Goal: Task Accomplishment & Management: Use online tool/utility

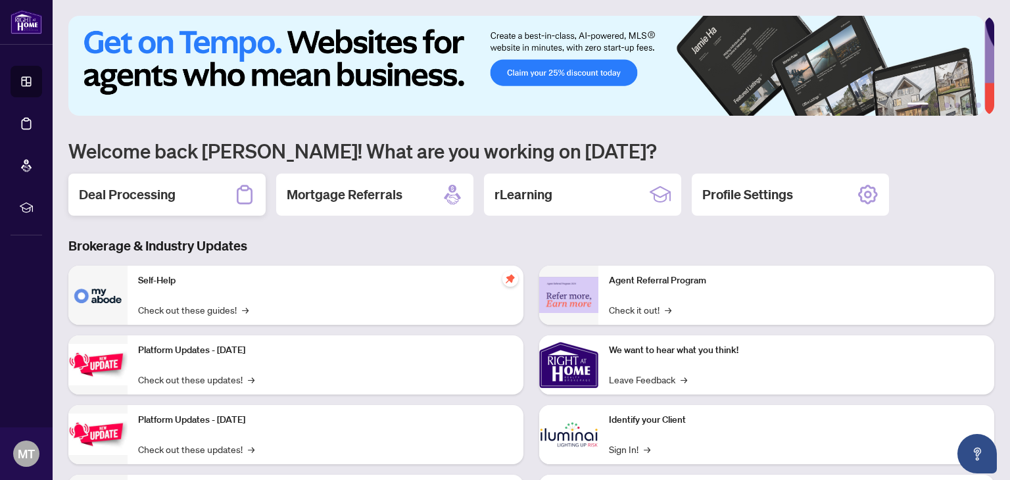
click at [126, 197] on h2 "Deal Processing" at bounding box center [127, 194] width 97 height 18
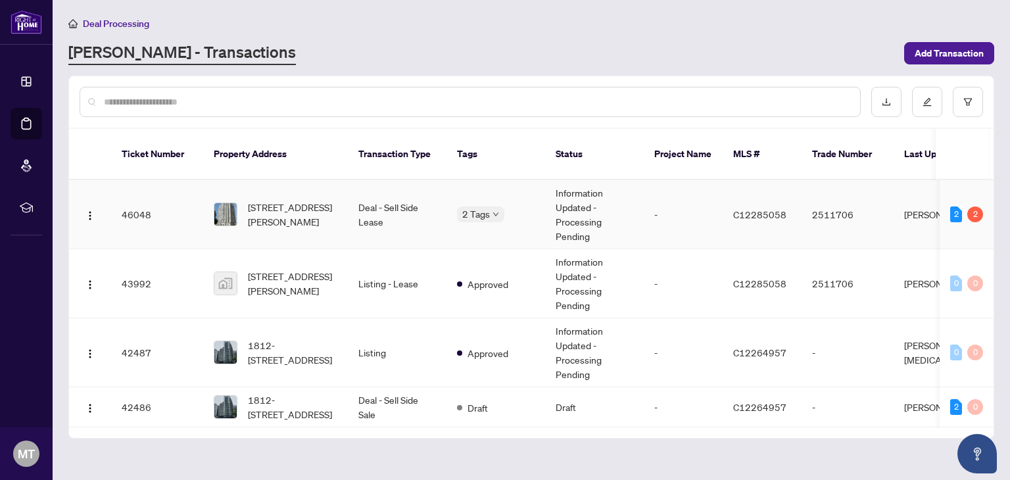
click at [492, 211] on icon "down" at bounding box center [495, 214] width 7 height 7
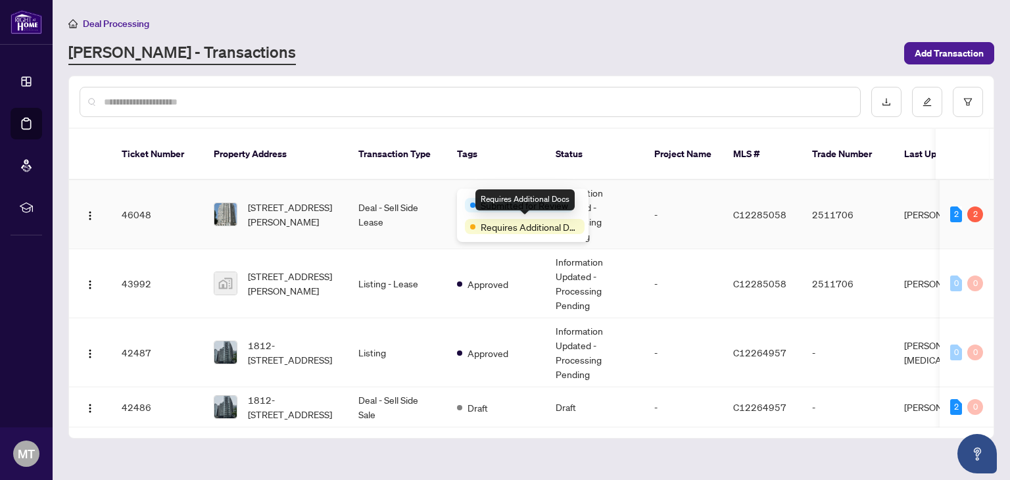
click at [511, 225] on span "Requires Additional Docs" at bounding box center [530, 227] width 99 height 14
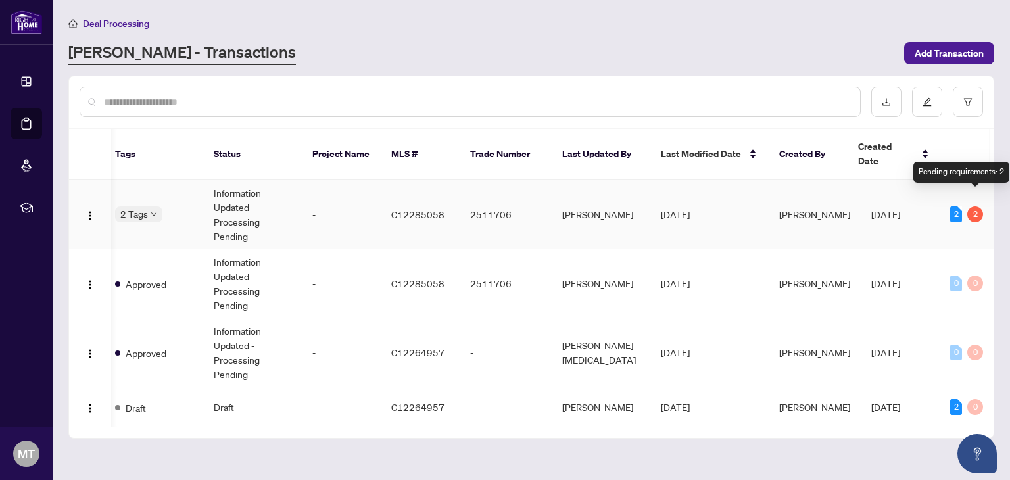
click at [974, 206] on div "2" at bounding box center [975, 214] width 16 height 16
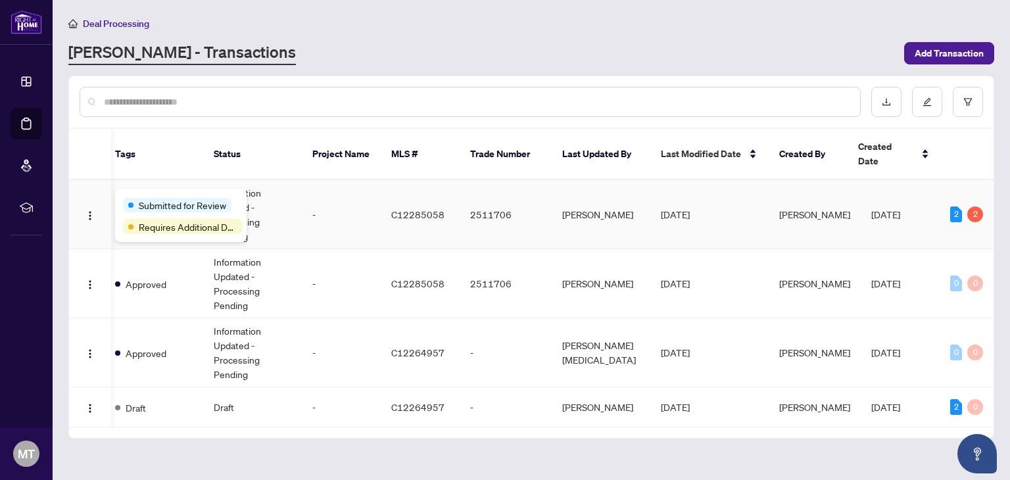
click at [148, 195] on div "Submitted for Review Requires Additional Docs" at bounding box center [180, 215] width 131 height 53
click at [161, 203] on span "Submitted for Review" at bounding box center [182, 205] width 87 height 14
click at [160, 220] on span "Requires Additional Docs" at bounding box center [188, 227] width 99 height 14
click at [194, 227] on span "Requires Additional Docs" at bounding box center [188, 227] width 99 height 14
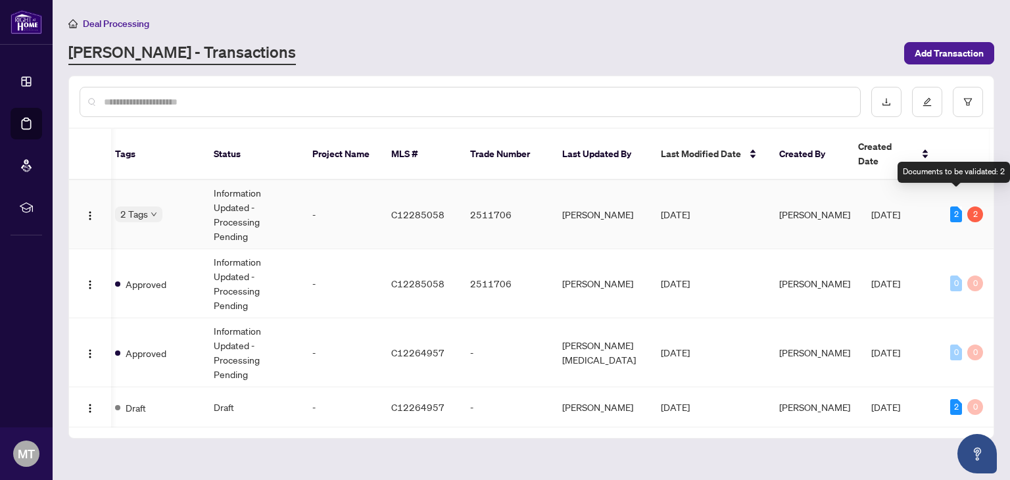
click at [955, 206] on div "2" at bounding box center [956, 214] width 12 height 16
click at [966, 206] on div "2 2" at bounding box center [966, 214] width 33 height 16
click at [973, 206] on div "2" at bounding box center [975, 214] width 16 height 16
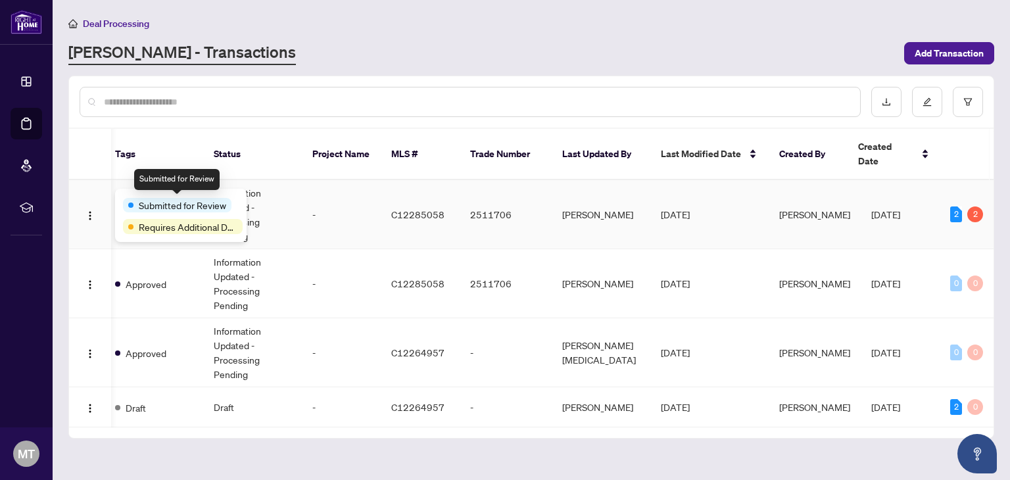
click at [153, 197] on div "Submitted for Review" at bounding box center [181, 205] width 116 height 16
click at [164, 227] on span "Requires Additional Docs" at bounding box center [188, 227] width 99 height 14
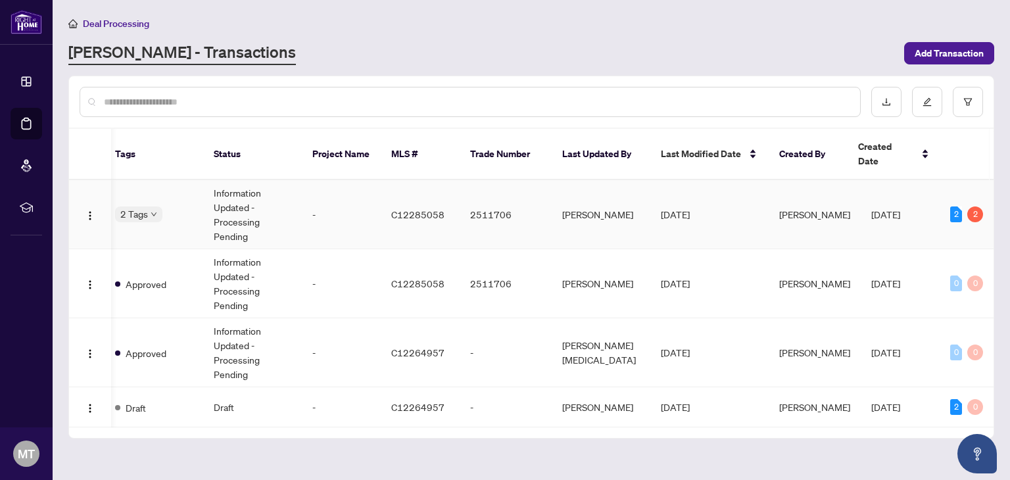
click at [152, 195] on body "Dashboard Deal Processing Mortgage Referrals rLearning MT [PERSON_NAME] [EMAIL_…" at bounding box center [505, 240] width 1010 height 480
click at [153, 197] on div "Submitted for Review Requires Additional Docs" at bounding box center [180, 215] width 131 height 53
click at [177, 225] on span "Requires Additional Docs" at bounding box center [188, 227] width 99 height 14
